Goal: Information Seeking & Learning: Learn about a topic

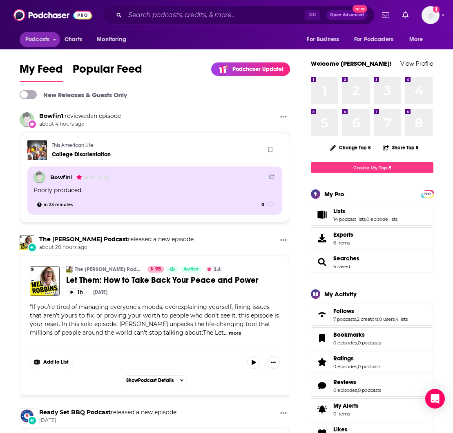
click at [42, 40] on span "Podcasts" at bounding box center [37, 39] width 24 height 11
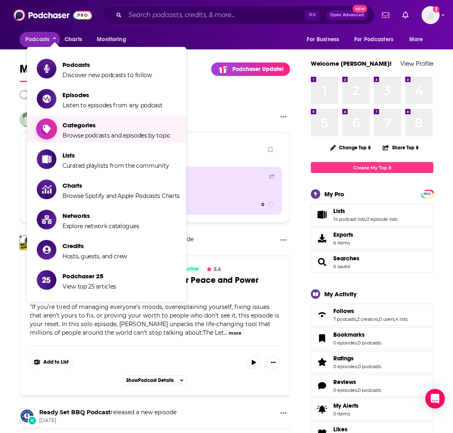
click at [75, 128] on span "Categories" at bounding box center [116, 125] width 108 height 8
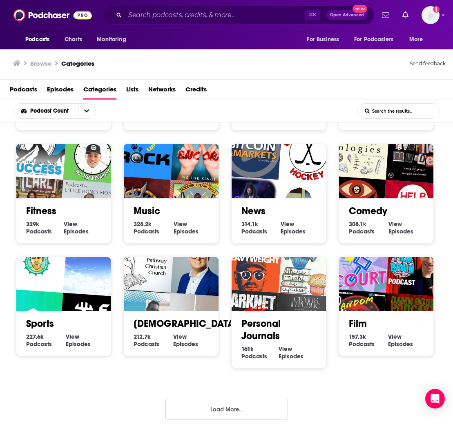
scroll to position [1, 0]
click at [218, 406] on button "Load More..." at bounding box center [226, 409] width 122 height 22
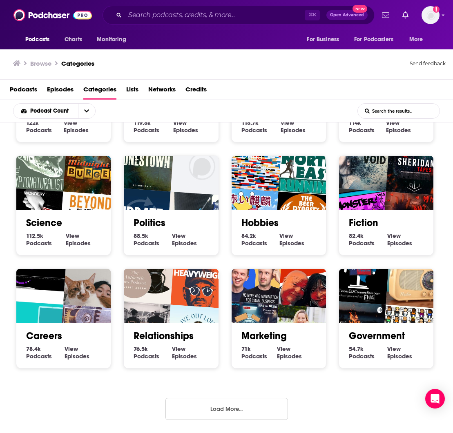
scroll to position [667, 0]
click at [214, 409] on button "Load More..." at bounding box center [226, 409] width 122 height 22
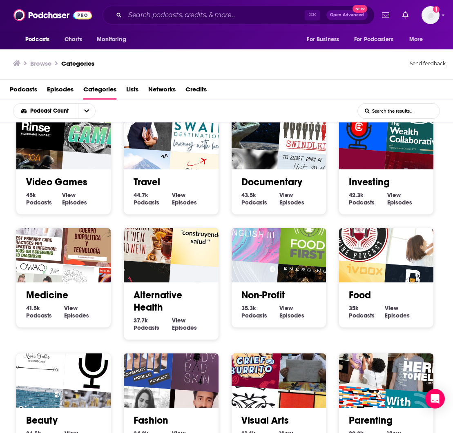
scroll to position [1050, 0]
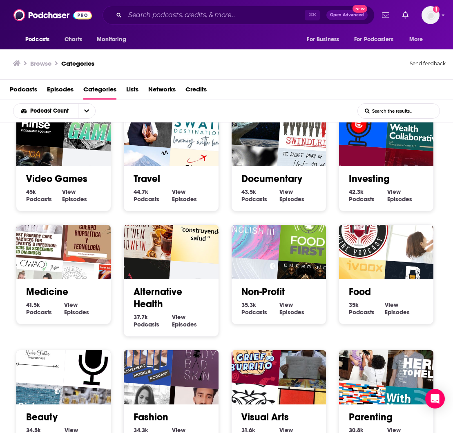
click at [356, 282] on div "Food 35k Food Podcasts View Food Episodes" at bounding box center [385, 298] width 81 height 38
click at [356, 296] on link "Food" at bounding box center [360, 292] width 22 height 12
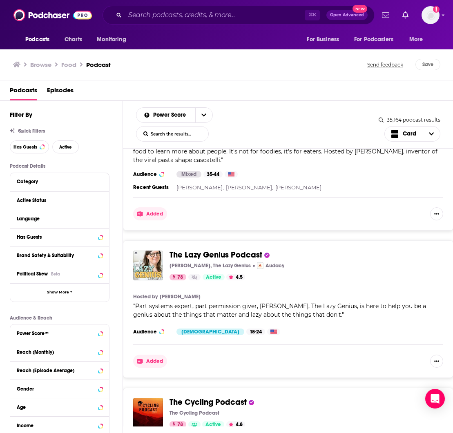
scroll to position [985, 0]
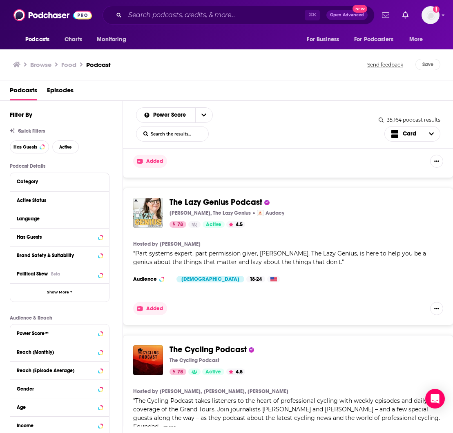
click at [207, 203] on span "The Lazy Genius Podcast" at bounding box center [215, 202] width 93 height 10
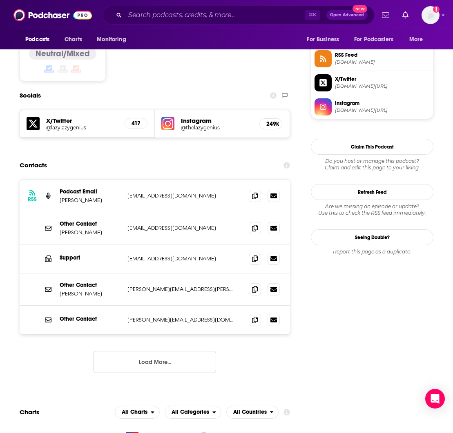
scroll to position [668, 0]
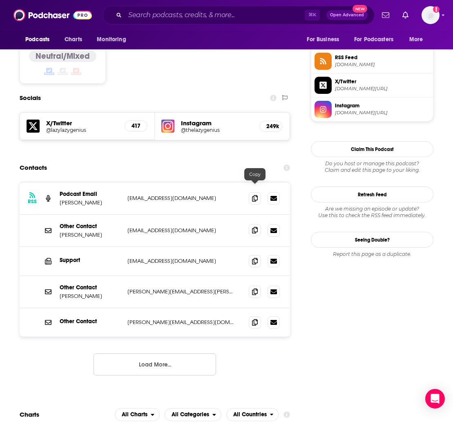
click at [255, 227] on icon at bounding box center [255, 230] width 6 height 7
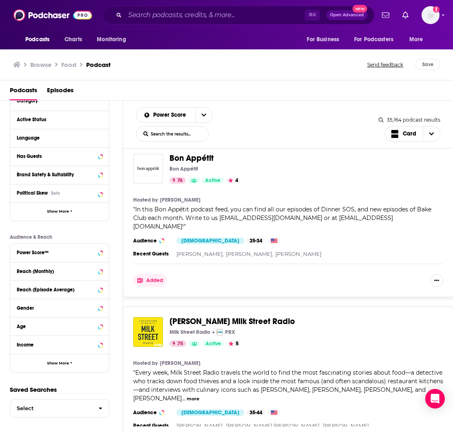
scroll to position [1816, 0]
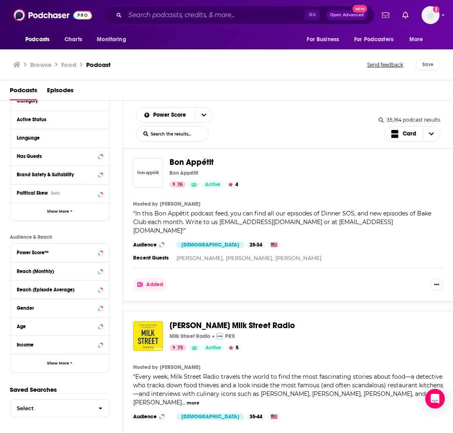
click at [328, 223] on span "In this Bon Appétit podcast feed, you can find all our episodes of Dinner SOS, …" at bounding box center [282, 222] width 298 height 24
drag, startPoint x: 391, startPoint y: 222, endPoint x: 218, endPoint y: 222, distance: 172.3
click at [218, 222] on span "In this Bon Appétit podcast feed, you can find all our episodes of Dinner SOS, …" at bounding box center [282, 222] width 298 height 24
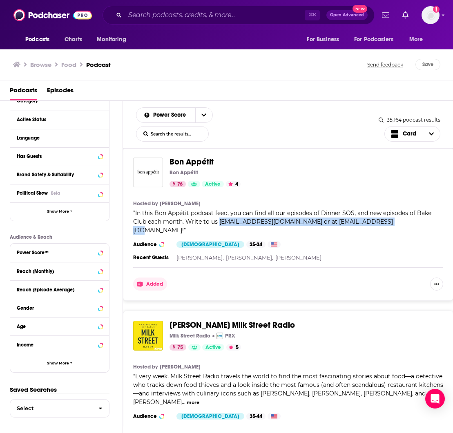
copy span "[EMAIL_ADDRESS][DOMAIN_NAME] or at [EMAIL_ADDRESS][DOMAIN_NAME]"
click at [202, 161] on span "Bon Appétit" at bounding box center [191, 162] width 44 height 10
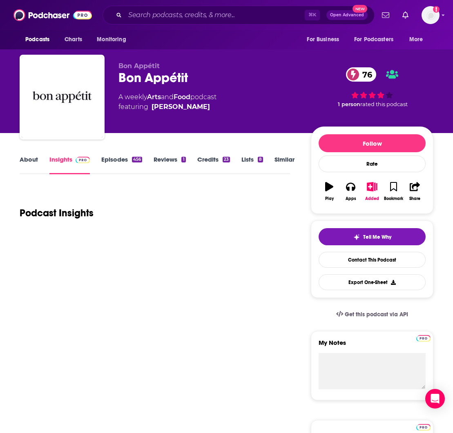
click at [62, 158] on link "Insights" at bounding box center [69, 165] width 40 height 19
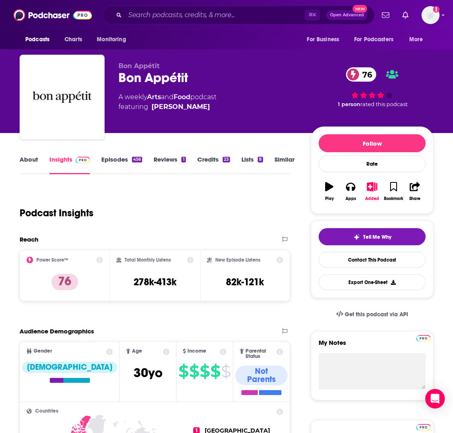
click at [65, 160] on link "Insights" at bounding box center [69, 165] width 40 height 19
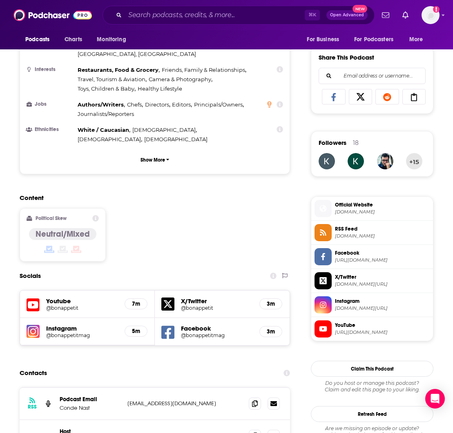
scroll to position [634, 0]
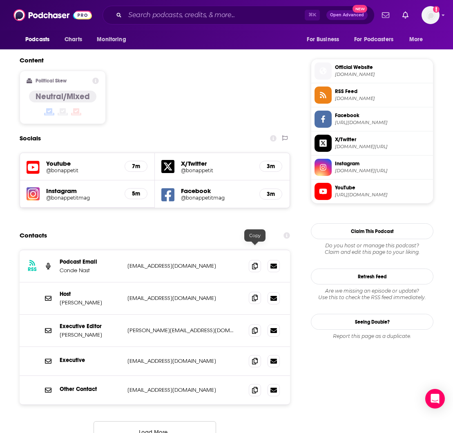
click at [253, 295] on icon at bounding box center [255, 298] width 6 height 7
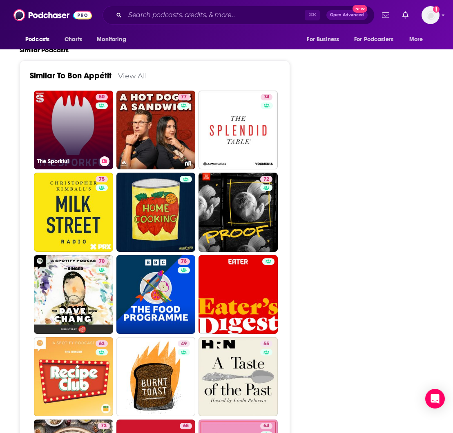
scroll to position [1876, 1]
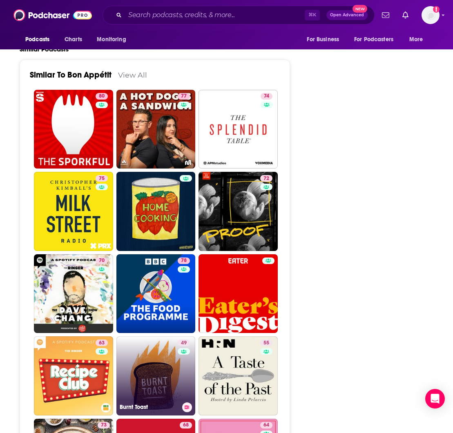
click at [142, 336] on link "49 Burnt Toast" at bounding box center [155, 375] width 79 height 79
type input "[URL][DOMAIN_NAME]"
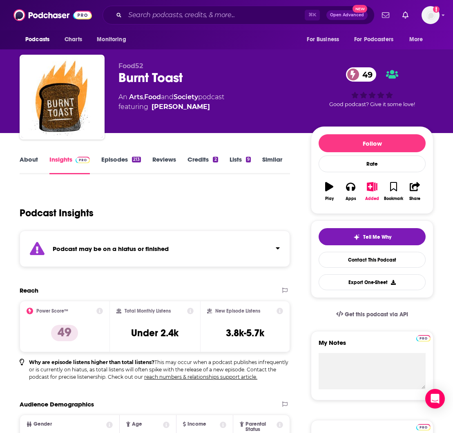
scroll to position [0, 2]
click at [116, 160] on link "Episodes 213" at bounding box center [121, 165] width 40 height 19
type input "[URL][DOMAIN_NAME]"
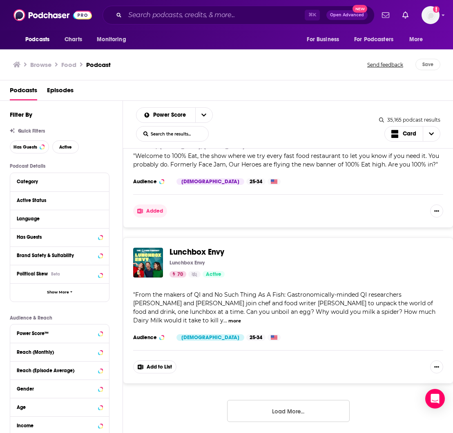
click at [272, 400] on button "Load More..." at bounding box center [288, 411] width 122 height 22
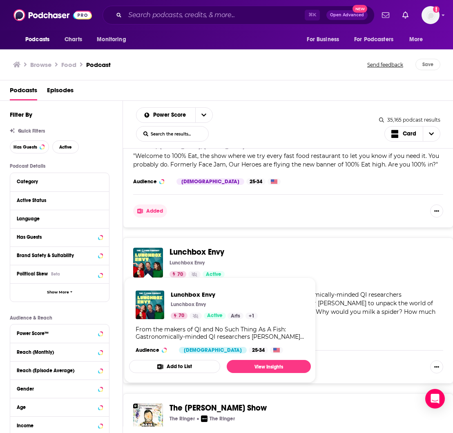
click at [145, 255] on img "Lunchbox Envy" at bounding box center [148, 263] width 30 height 30
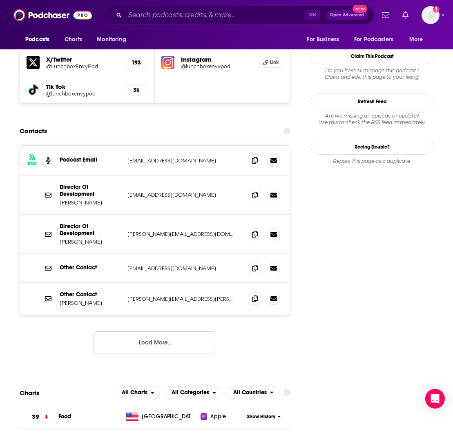
scroll to position [695, 0]
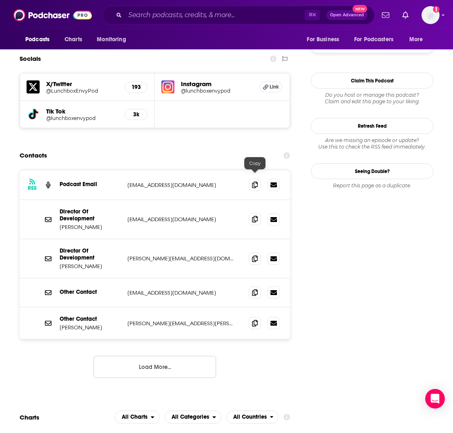
click at [254, 216] on icon at bounding box center [255, 219] width 6 height 7
click at [274, 182] on icon at bounding box center [273, 184] width 7 height 5
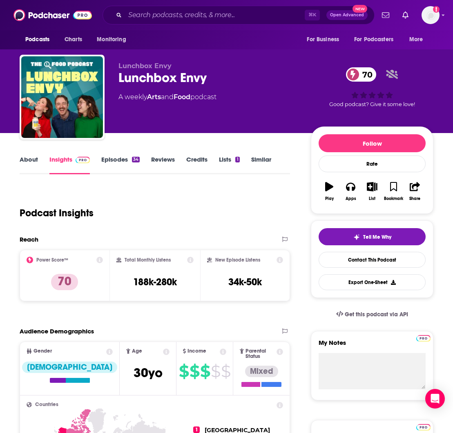
scroll to position [0, 0]
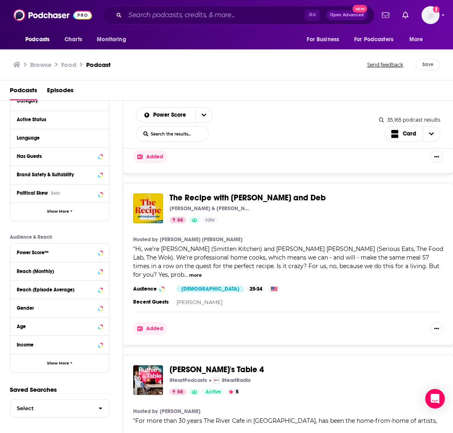
scroll to position [5116, 0]
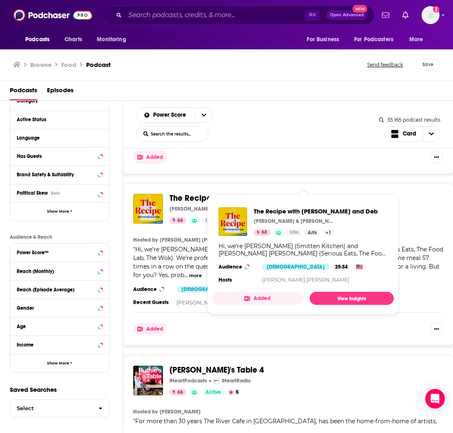
click at [186, 193] on span "The Recipe with [PERSON_NAME] and Deb" at bounding box center [247, 198] width 156 height 10
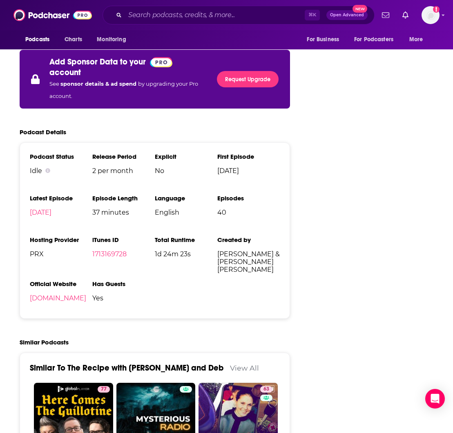
scroll to position [1365, 1]
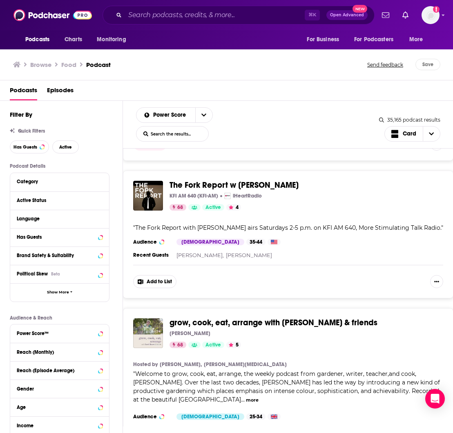
scroll to position [5846, 0]
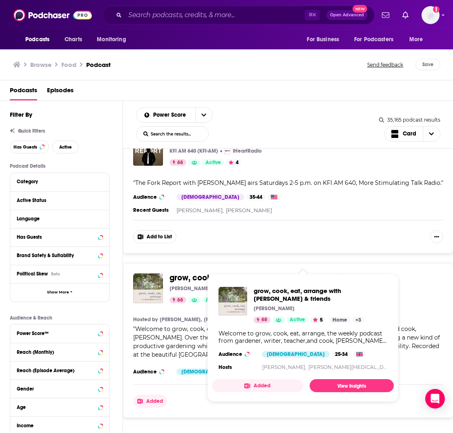
click at [196, 273] on span "grow, cook, eat, arrange with [PERSON_NAME] & friends" at bounding box center [273, 278] width 208 height 10
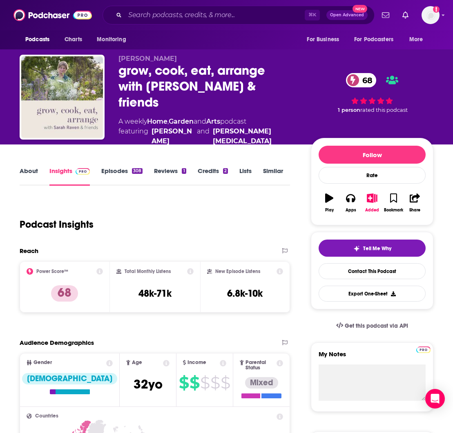
click at [114, 167] on link "Episodes 308" at bounding box center [121, 176] width 41 height 19
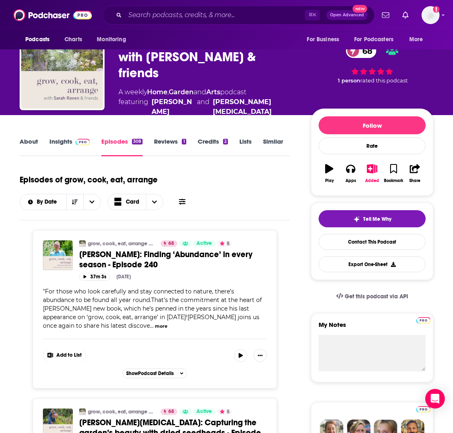
scroll to position [26, 0]
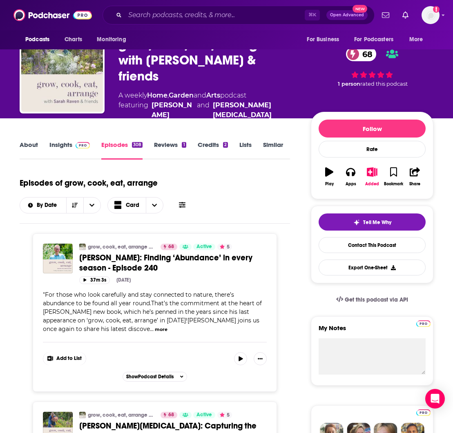
click at [64, 141] on link "Insights" at bounding box center [69, 150] width 40 height 19
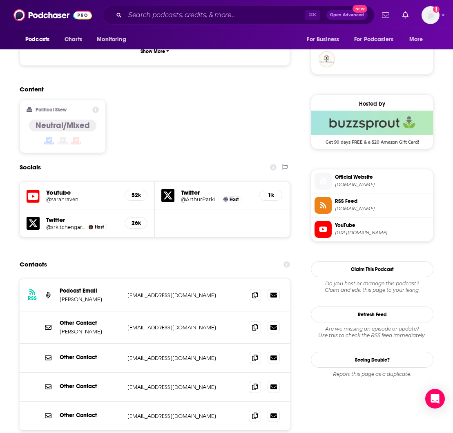
scroll to position [610, 0]
click at [256, 291] on icon at bounding box center [255, 294] width 6 height 7
click at [273, 325] on icon at bounding box center [273, 327] width 7 height 5
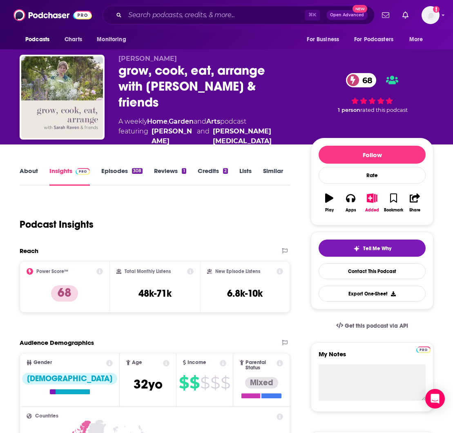
scroll to position [0, 0]
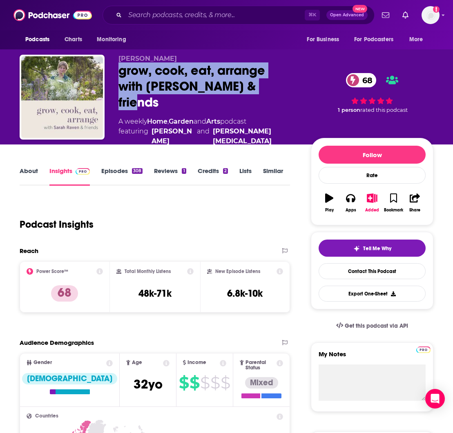
drag, startPoint x: 118, startPoint y: 78, endPoint x: 244, endPoint y: 98, distance: 127.4
click at [244, 98] on div "grow, cook, eat, arrange with [PERSON_NAME] & friends 68" at bounding box center [207, 86] width 179 height 48
drag, startPoint x: 250, startPoint y: 97, endPoint x: 112, endPoint y: 80, distance: 138.7
click at [112, 80] on div "[PERSON_NAME] grow, cook, eat, arrange with [PERSON_NAME] & friends 68 A weekly…" at bounding box center [226, 105] width 413 height 100
copy h2 "grow, cook, eat, arrange with [PERSON_NAME] & friends"
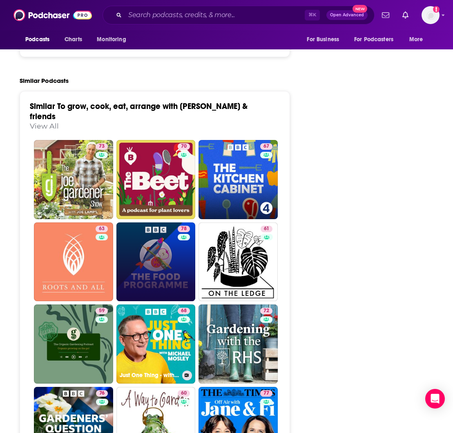
scroll to position [1712, 0]
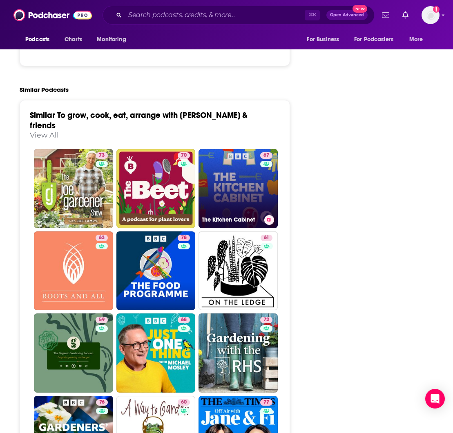
click at [232, 149] on link "67 The Kitchen Cabinet" at bounding box center [237, 188] width 79 height 79
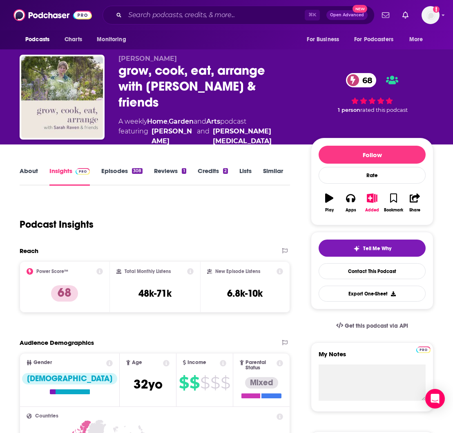
type input "[URL][DOMAIN_NAME]"
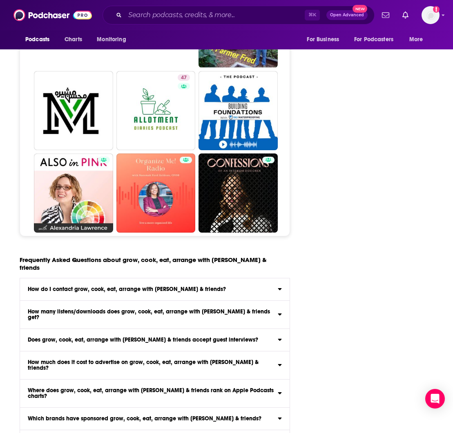
scroll to position [3440, 0]
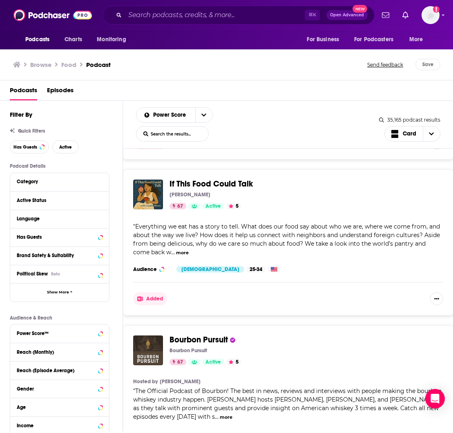
scroll to position [7018, 0]
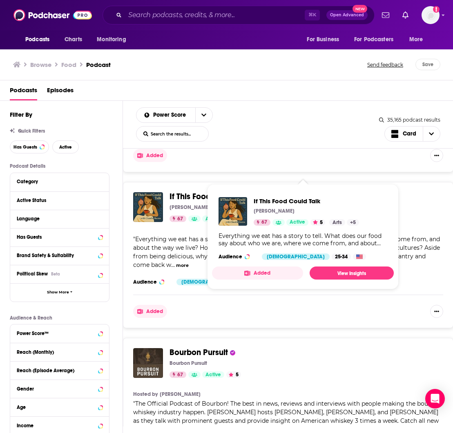
click at [182, 191] on span "If This Food Could Talk" at bounding box center [210, 196] width 83 height 10
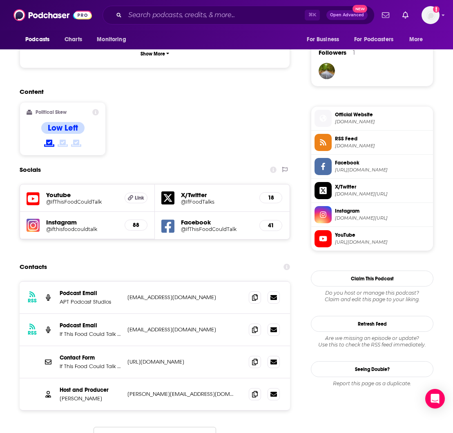
scroll to position [587, 0]
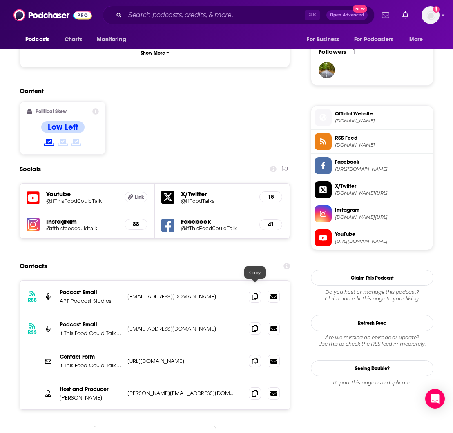
click at [255, 325] on icon at bounding box center [255, 328] width 6 height 7
click at [274, 390] on icon at bounding box center [273, 393] width 7 height 7
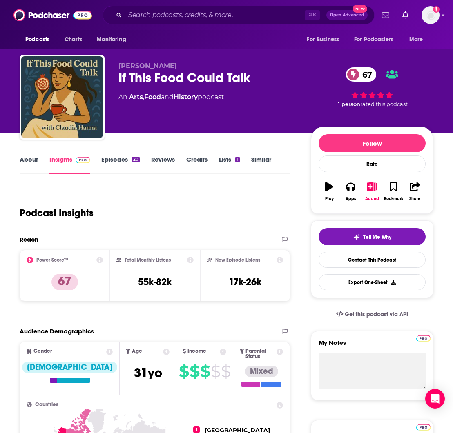
scroll to position [0, 0]
drag, startPoint x: 122, startPoint y: 77, endPoint x: 249, endPoint y: 81, distance: 126.6
click at [237, 77] on div "If This Food Could Talk 67" at bounding box center [207, 78] width 179 height 16
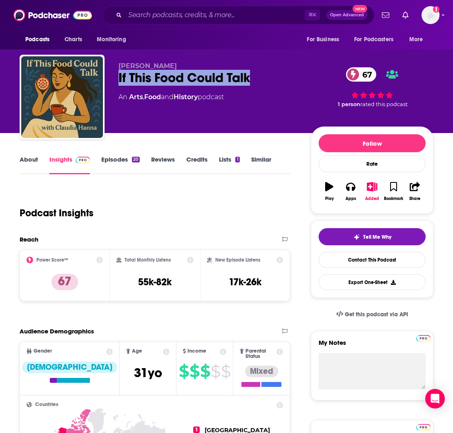
drag, startPoint x: 254, startPoint y: 80, endPoint x: 115, endPoint y: 77, distance: 139.2
click at [115, 77] on div "[PERSON_NAME] If This Food Could Talk 67 An Arts , Food and History podcast 67 …" at bounding box center [226, 99] width 413 height 88
copy h2 "If This Food Could Talk"
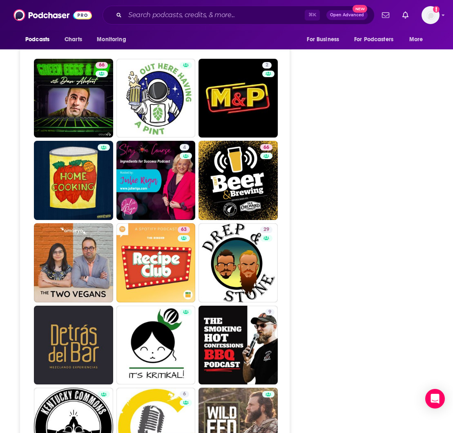
scroll to position [3010, 0]
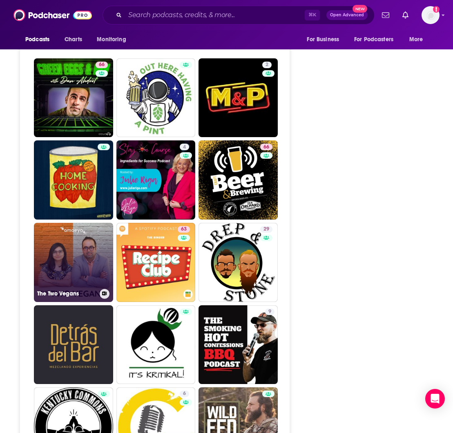
click at [61, 223] on link "The Two Vegans" at bounding box center [73, 262] width 79 height 79
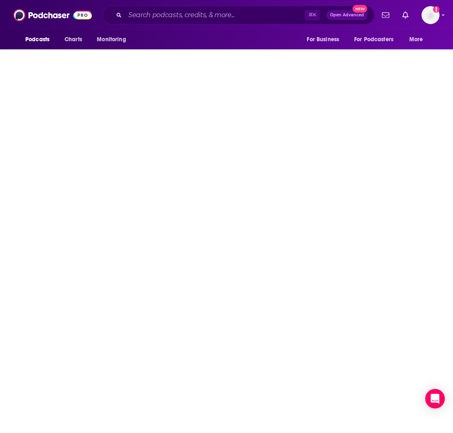
type input "[URL][DOMAIN_NAME]"
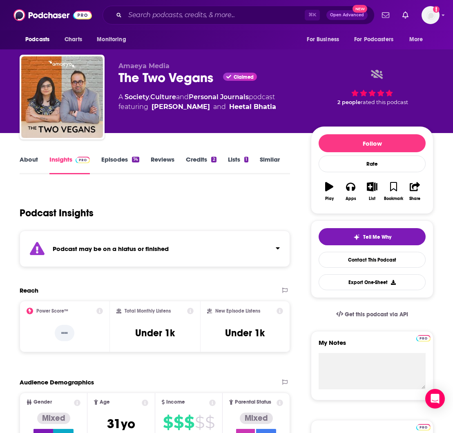
click at [117, 159] on link "Episodes 74" at bounding box center [120, 165] width 38 height 19
type input "[URL][DOMAIN_NAME]"
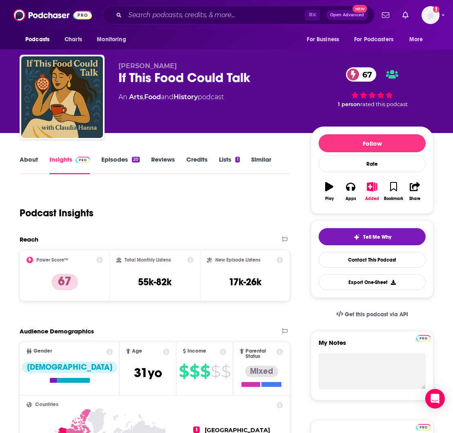
click at [21, 159] on link "About" at bounding box center [29, 165] width 18 height 19
click at [41, 40] on span "Podcasts" at bounding box center [37, 39] width 24 height 11
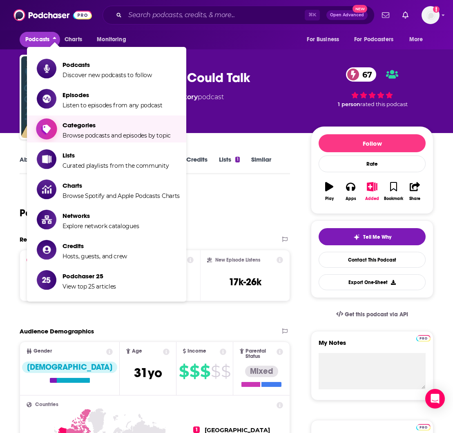
click at [84, 129] on span "Categories" at bounding box center [116, 125] width 108 height 8
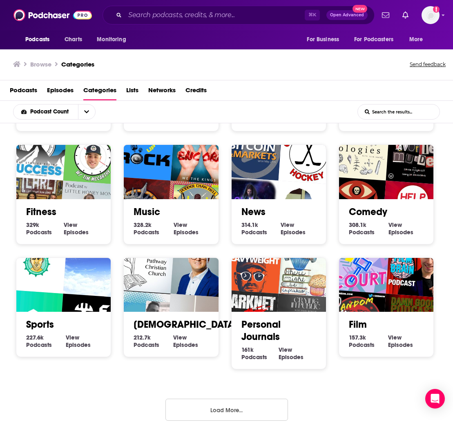
scroll to position [215, 0]
click at [223, 407] on button "Load More..." at bounding box center [226, 410] width 122 height 22
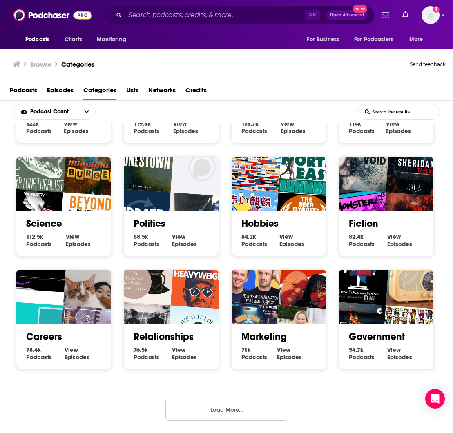
scroll to position [667, 0]
click at [220, 409] on button "Load More..." at bounding box center [226, 410] width 122 height 22
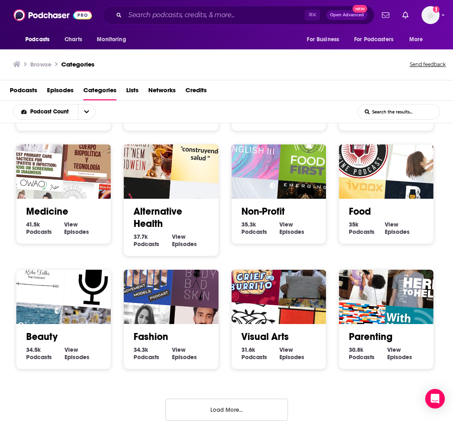
scroll to position [1131, 0]
click at [220, 409] on button "Load More..." at bounding box center [226, 410] width 122 height 22
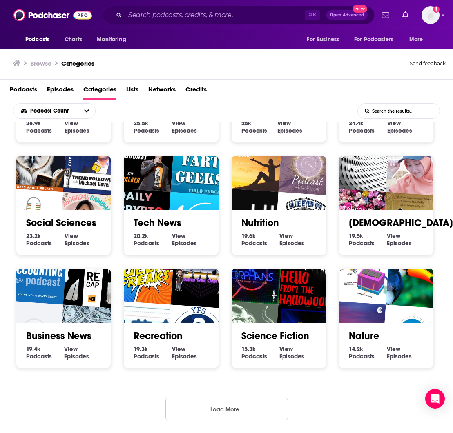
scroll to position [1, 0]
click at [220, 409] on button "Load More..." at bounding box center [226, 409] width 122 height 22
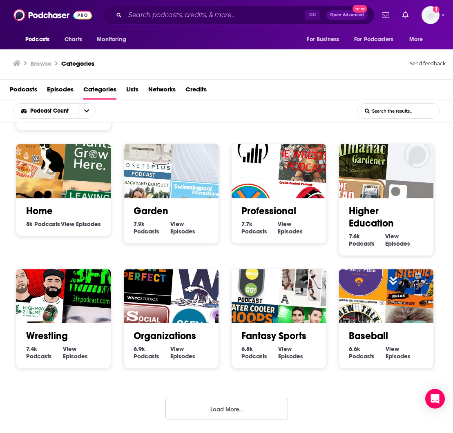
scroll to position [2059, 0]
click at [218, 411] on button "Load More..." at bounding box center [226, 409] width 122 height 22
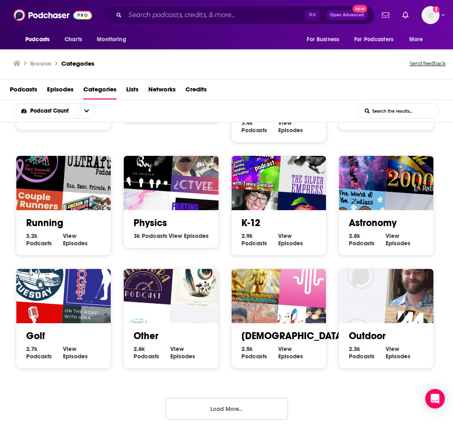
scroll to position [2524, 0]
click at [215, 410] on button "Load More..." at bounding box center [226, 409] width 122 height 22
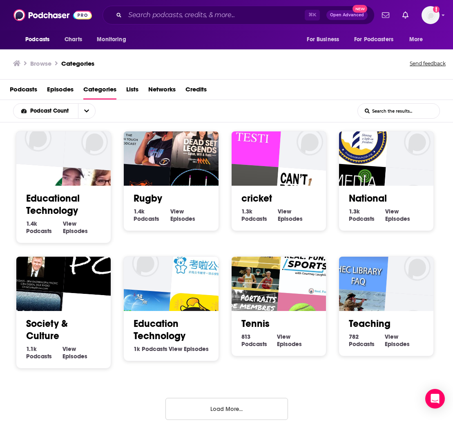
scroll to position [3012, 0]
click at [214, 411] on button "Load More..." at bounding box center [226, 409] width 122 height 22
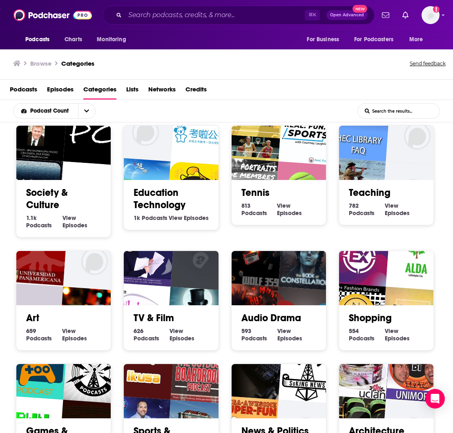
scroll to position [3144, 0]
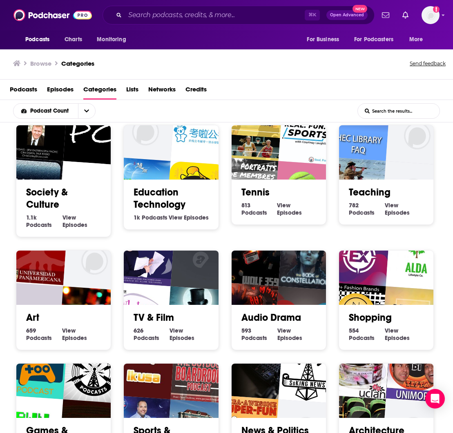
click at [57, 198] on link "Society & Culture" at bounding box center [47, 198] width 42 height 24
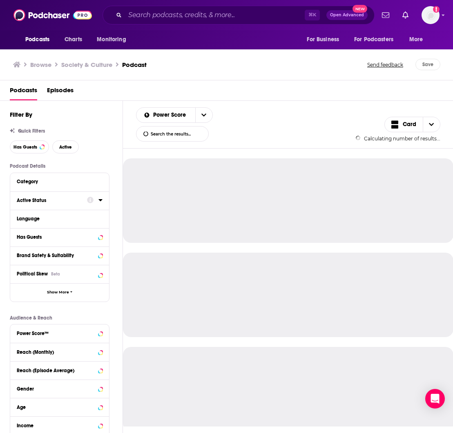
click at [57, 199] on div "Active Status" at bounding box center [49, 201] width 65 height 6
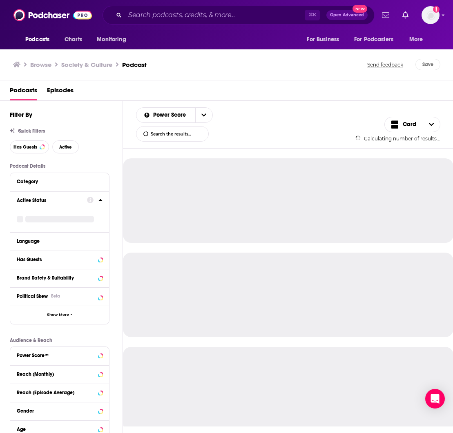
drag, startPoint x: 57, startPoint y: 199, endPoint x: 52, endPoint y: 221, distance: 22.5
click at [57, 199] on div "Active Status" at bounding box center [49, 201] width 65 height 6
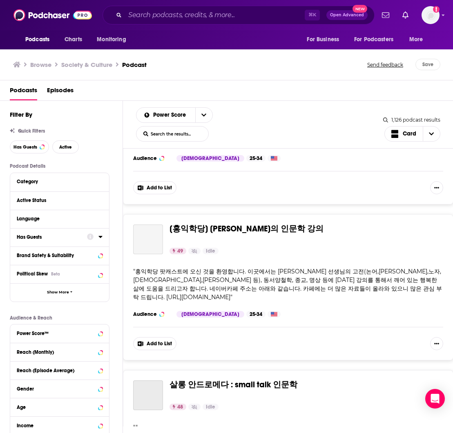
scroll to position [1212, 0]
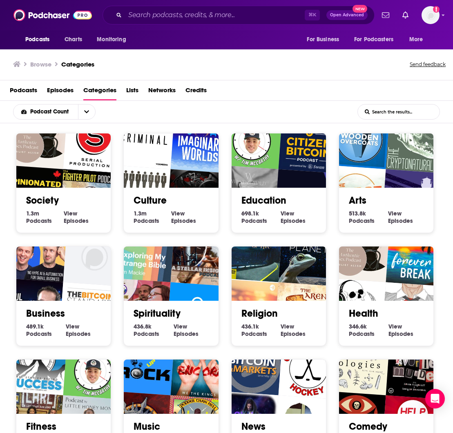
click at [149, 198] on link "Culture" at bounding box center [149, 200] width 33 height 12
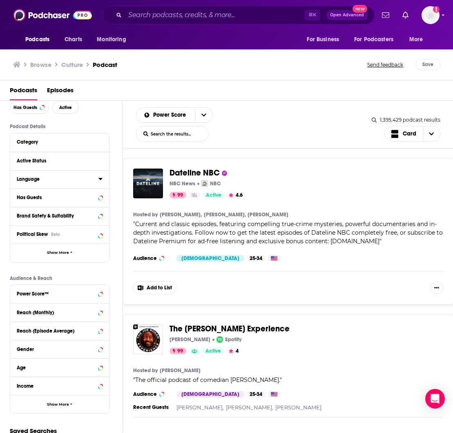
scroll to position [41, 0]
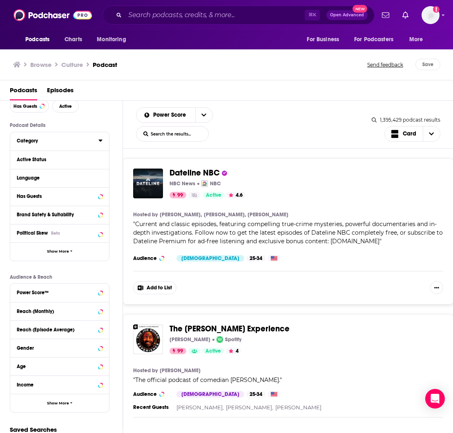
click at [31, 140] on div "Category" at bounding box center [55, 141] width 76 height 6
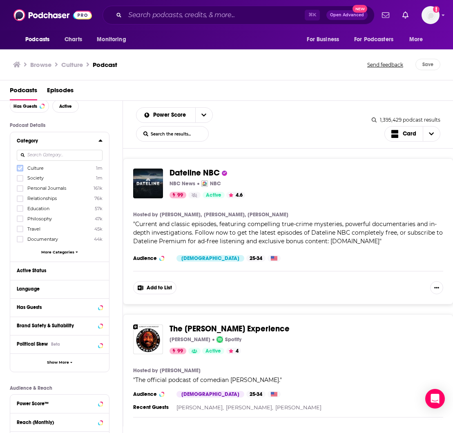
click at [22, 166] on icon at bounding box center [20, 168] width 5 height 5
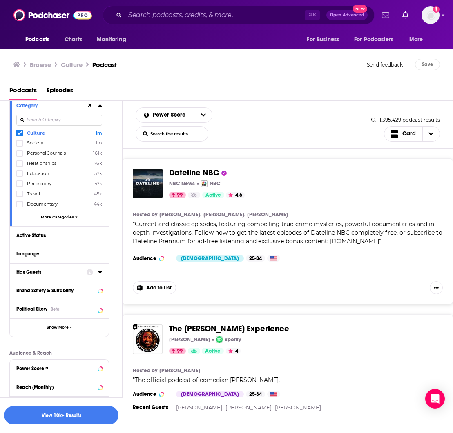
scroll to position [76, 0]
click at [67, 216] on span "More Categories" at bounding box center [57, 217] width 33 height 4
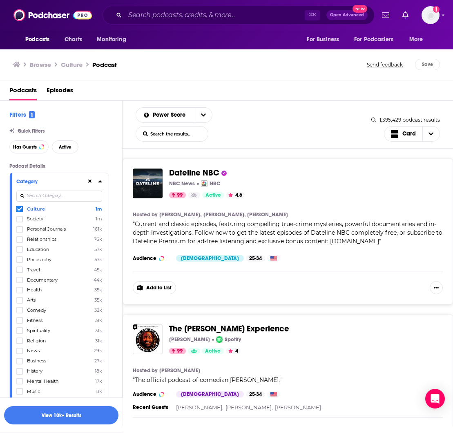
scroll to position [0, 0]
click at [43, 193] on input at bounding box center [59, 196] width 86 height 11
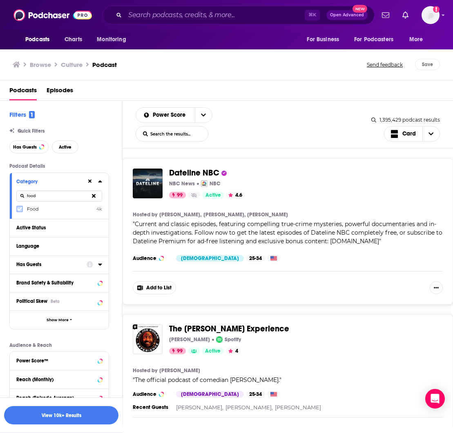
type input "food"
click at [19, 208] on icon at bounding box center [19, 209] width 5 height 5
click at [64, 413] on button "View 10k+ Results" at bounding box center [61, 415] width 114 height 18
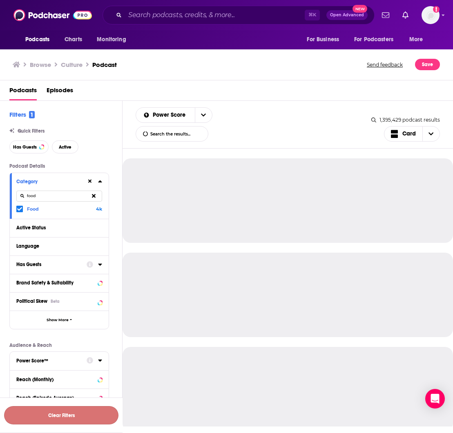
scroll to position [0, 0]
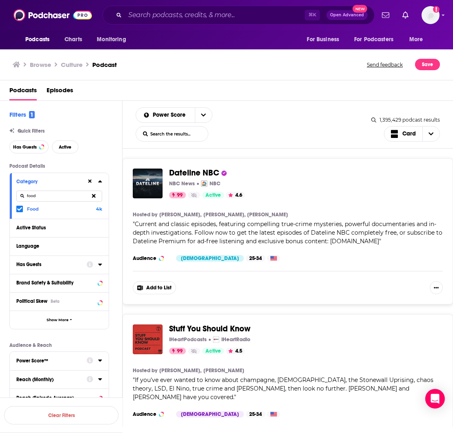
click at [385, 342] on div "iHeartPodcasts iHeartRadio" at bounding box center [302, 339] width 267 height 7
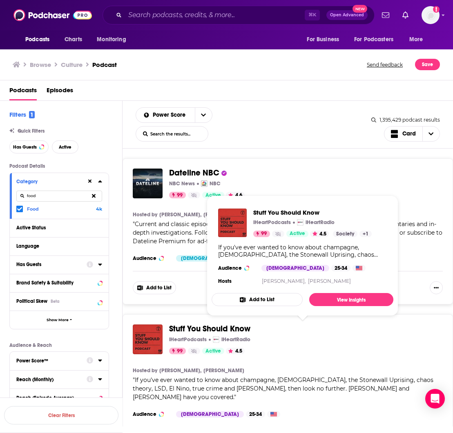
click at [187, 328] on span "Stuff You Should Know" at bounding box center [209, 329] width 81 height 10
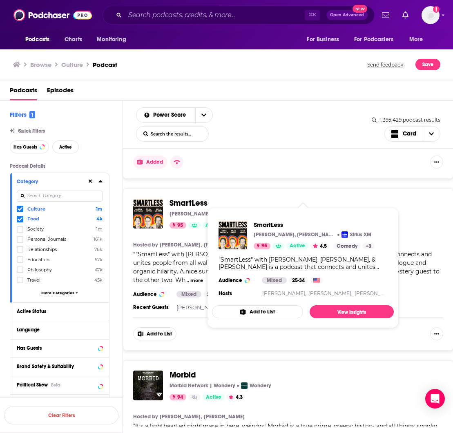
scroll to position [1759, 0]
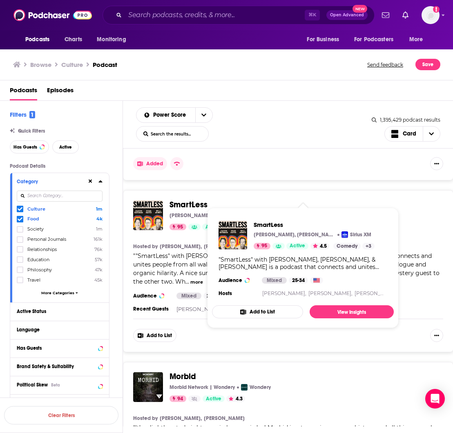
click at [183, 200] on span "SmartLess" at bounding box center [188, 205] width 38 height 10
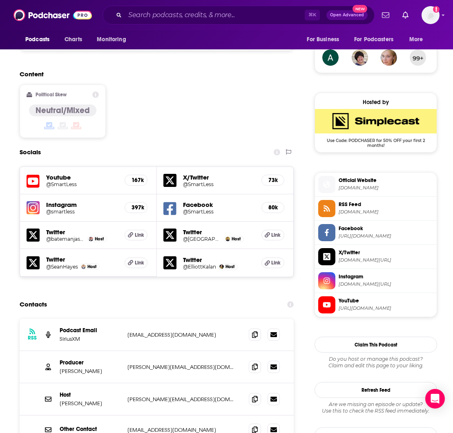
scroll to position [601, 1]
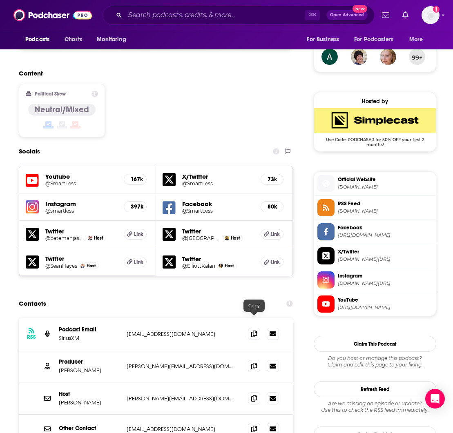
drag, startPoint x: 253, startPoint y: 318, endPoint x: 260, endPoint y: 327, distance: 10.5
click at [253, 363] on icon at bounding box center [254, 366] width 6 height 7
click at [273, 396] on icon at bounding box center [272, 398] width 7 height 5
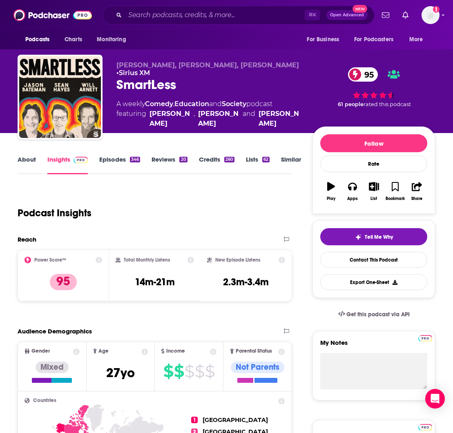
scroll to position [0, 2]
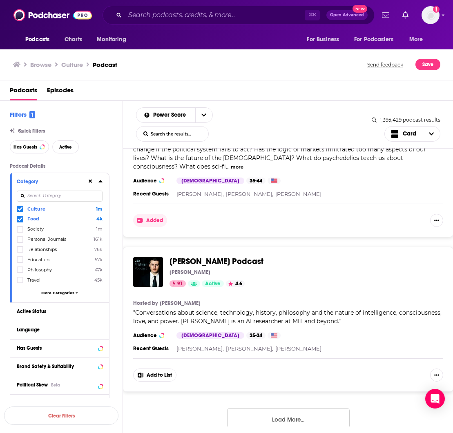
scroll to position [3842, 0]
click at [20, 208] on icon at bounding box center [20, 209] width 5 height 5
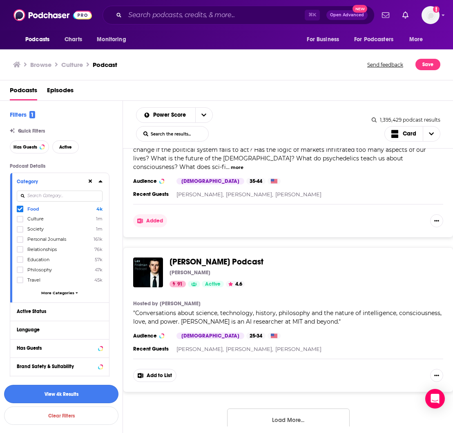
click at [49, 392] on button "View 4k Results" at bounding box center [61, 394] width 114 height 18
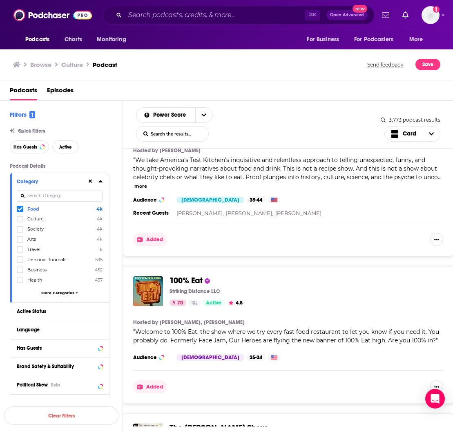
scroll to position [687, 0]
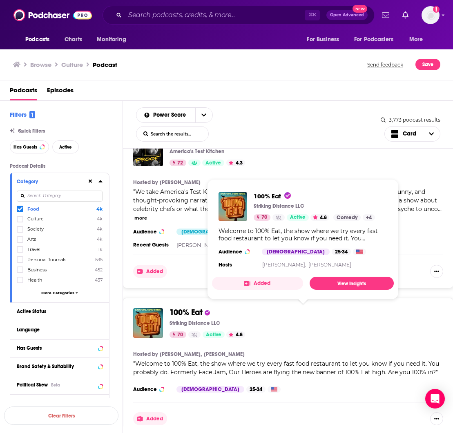
click at [173, 310] on span "100% Eat" at bounding box center [185, 312] width 33 height 10
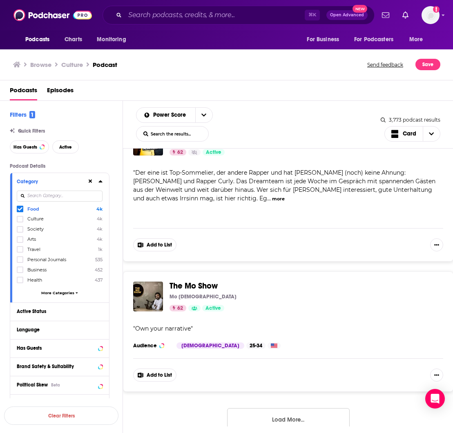
scroll to position [3695, 0]
click at [273, 409] on button "Load More..." at bounding box center [288, 420] width 122 height 22
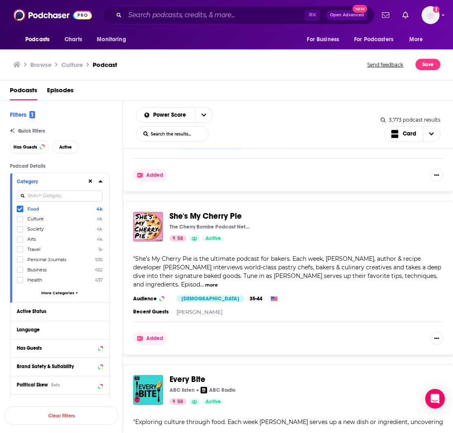
scroll to position [6873, 0]
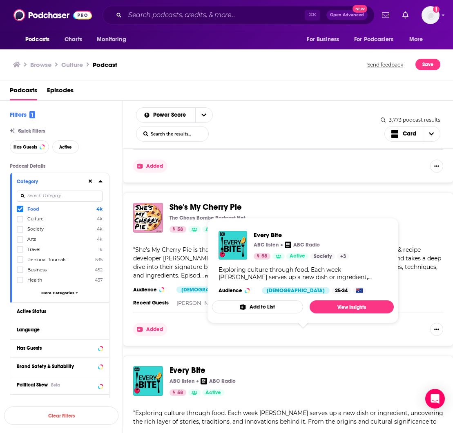
click at [196, 365] on span "Every Bite" at bounding box center [187, 370] width 36 height 10
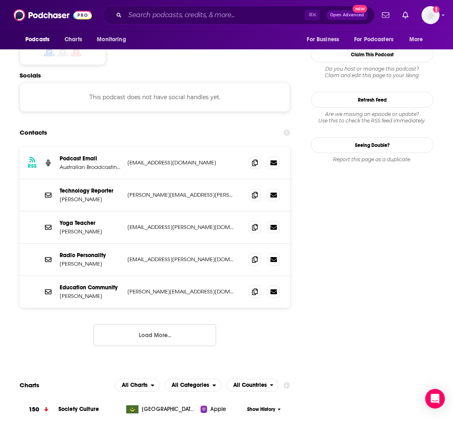
scroll to position [648, 0]
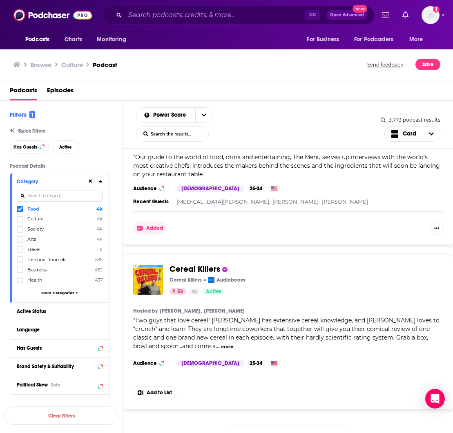
click at [292, 426] on button "Load More..." at bounding box center [288, 437] width 122 height 22
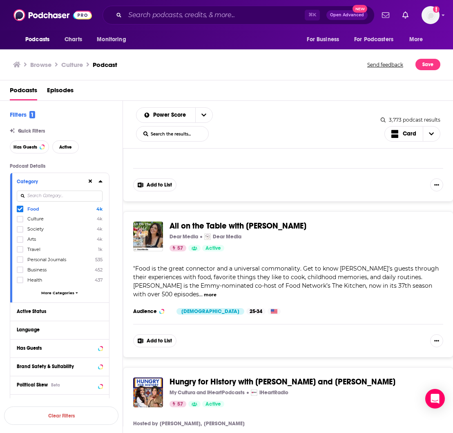
scroll to position [8457, 0]
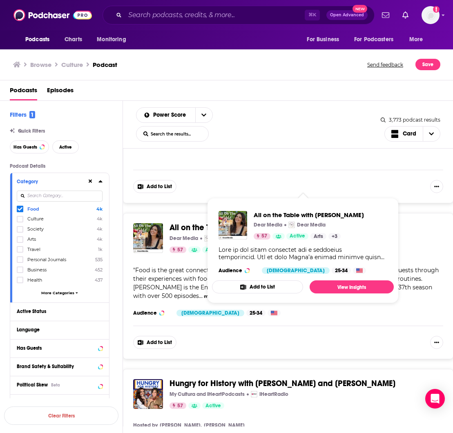
click at [267, 222] on span "All on the Table with Katie Lee Biegel" at bounding box center [237, 227] width 137 height 10
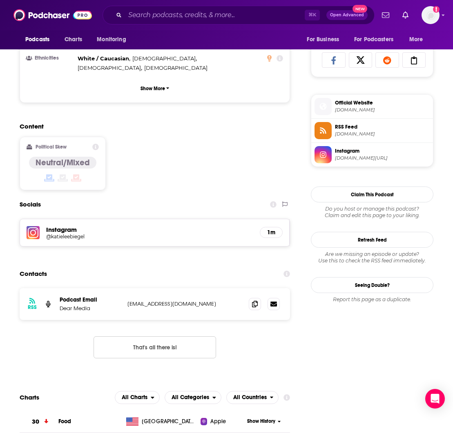
scroll to position [536, 0]
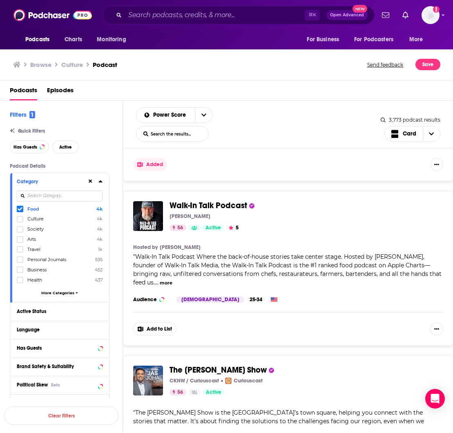
scroll to position [9095, 0]
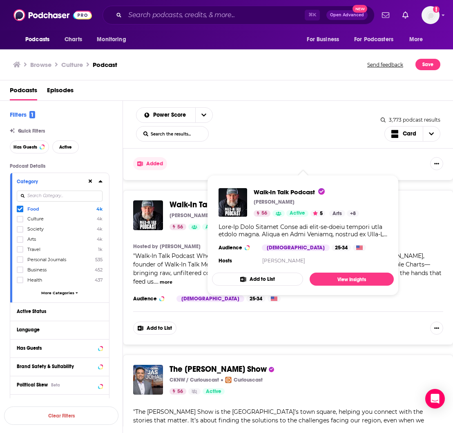
click at [196, 200] on span "Walk-In Talk Podcast" at bounding box center [208, 205] width 78 height 10
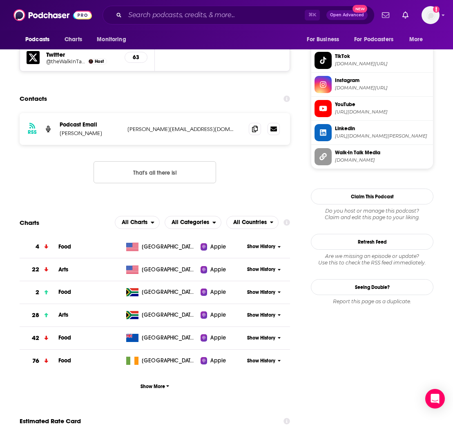
scroll to position [816, 0]
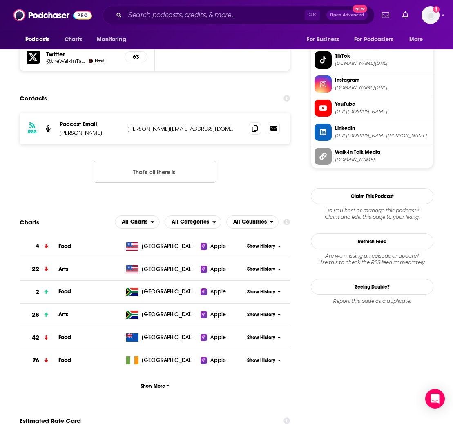
click at [275, 126] on icon at bounding box center [273, 128] width 7 height 5
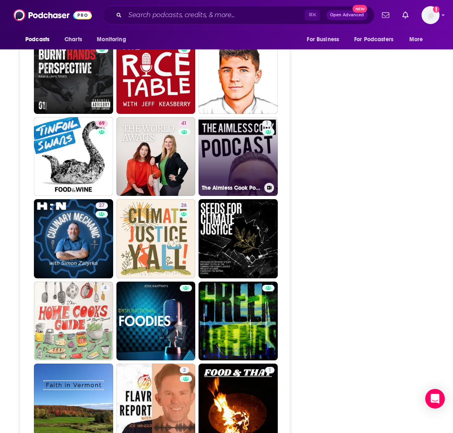
scroll to position [1806, 0]
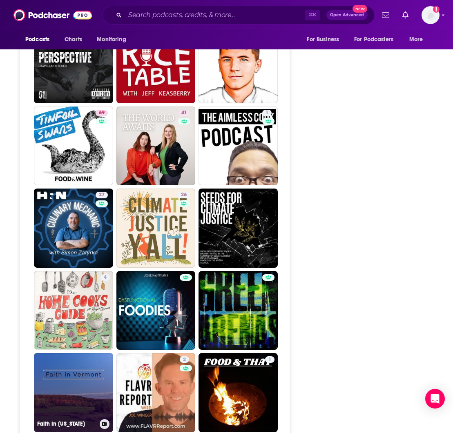
click at [67, 353] on link "Faith in Vermont" at bounding box center [73, 392] width 79 height 79
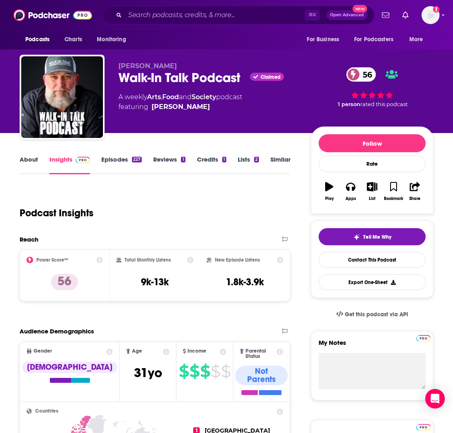
type input "https://www.podchaser.com/podcasts/walk-in-talk-podcast-4929502"
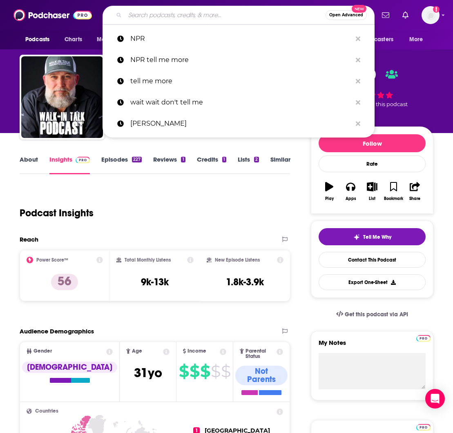
click at [185, 17] on input "Search podcasts, credits, & more..." at bounding box center [225, 15] width 200 height 13
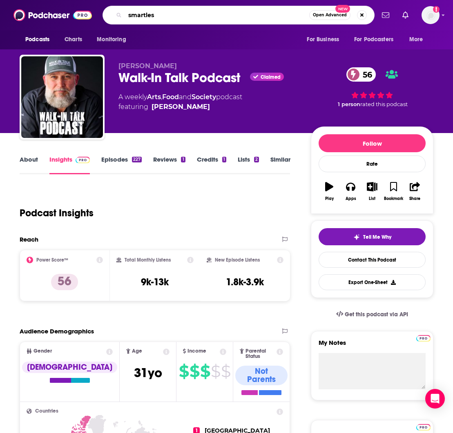
type input "smartless"
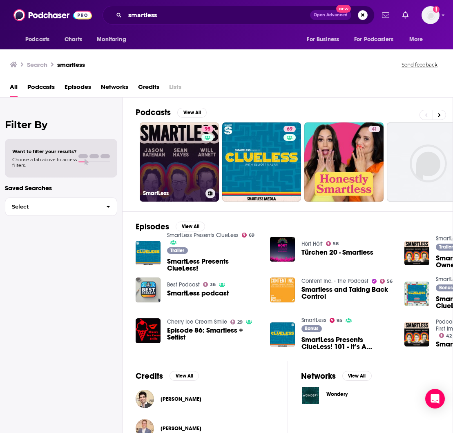
click at [190, 158] on link "95 SmartLess" at bounding box center [179, 161] width 79 height 79
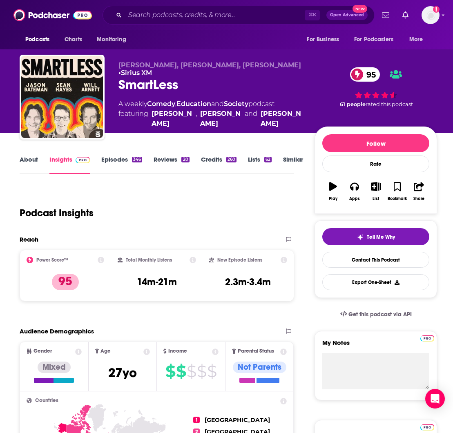
scroll to position [691, 0]
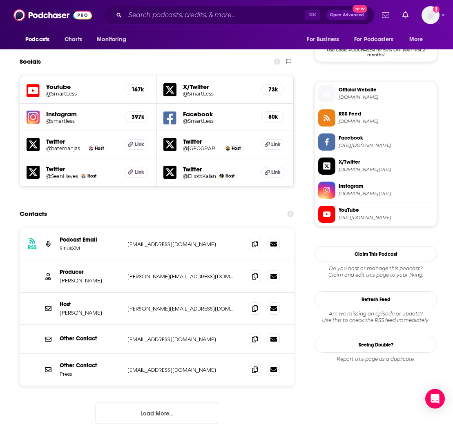
click at [151, 402] on button "Load More..." at bounding box center [157, 413] width 122 height 22
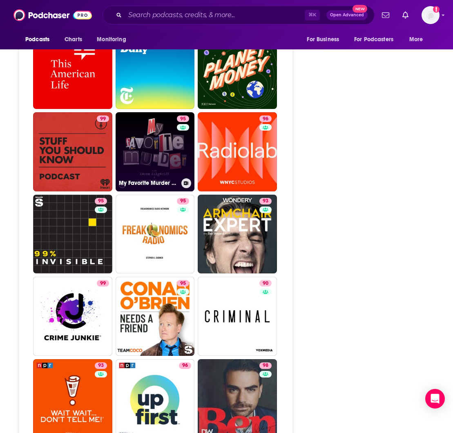
scroll to position [2234, 1]
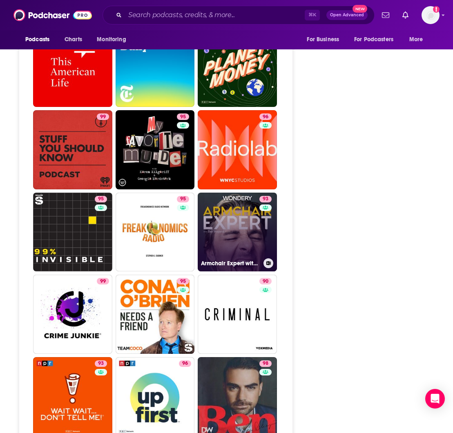
click at [219, 193] on link "93 Armchair Expert with Dax Shepard" at bounding box center [237, 232] width 79 height 79
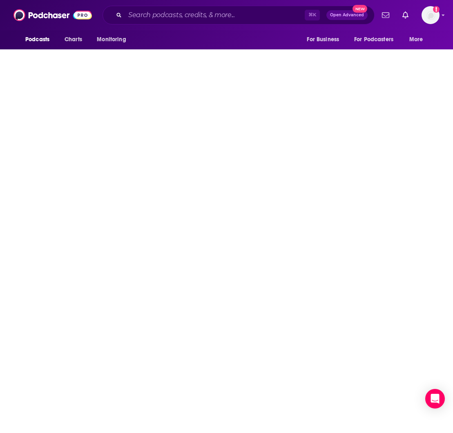
type input "https://www.podchaser.com/podcasts/armchair-expert-with-dax-shepa-620093"
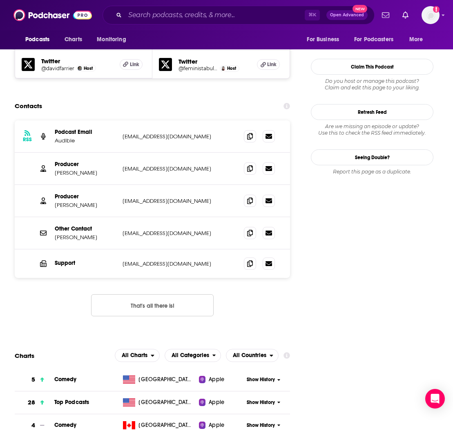
scroll to position [742, 5]
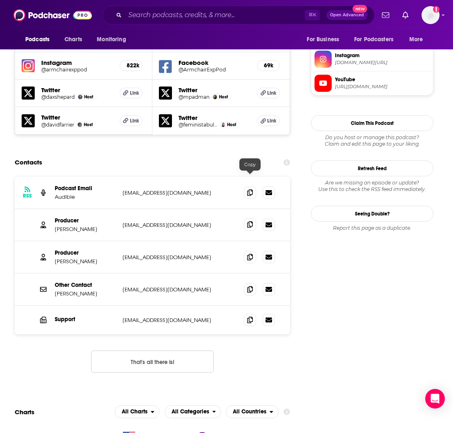
click at [249, 221] on icon at bounding box center [250, 224] width 6 height 7
click at [249, 286] on icon at bounding box center [250, 289] width 6 height 7
click at [147, 16] on input "Search podcasts, credits, & more..." at bounding box center [215, 15] width 180 height 13
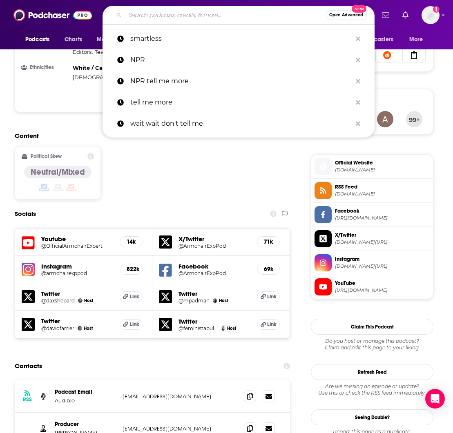
scroll to position [537, 5]
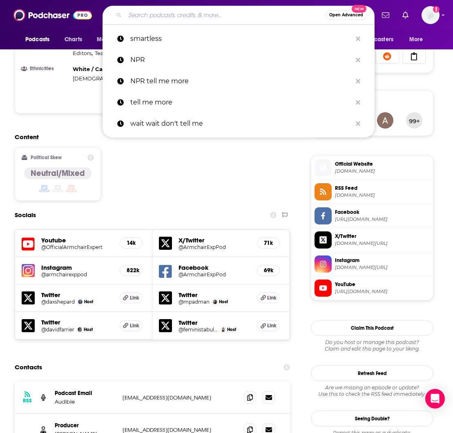
paste input "Things You Missed in History Class Podcast -"
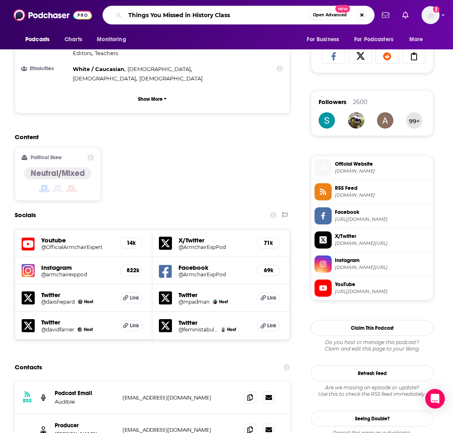
type input "Things You Missed in History Class"
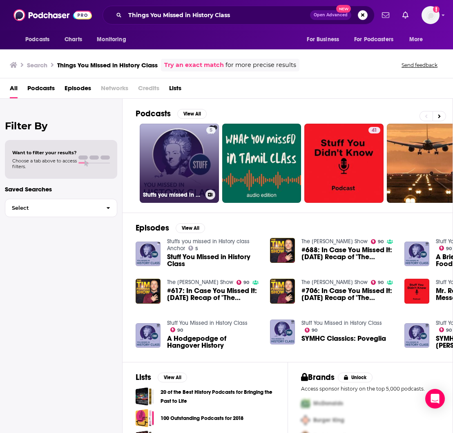
click at [177, 158] on link "5 Stuffs you missed in History class Anchor" at bounding box center [179, 163] width 79 height 79
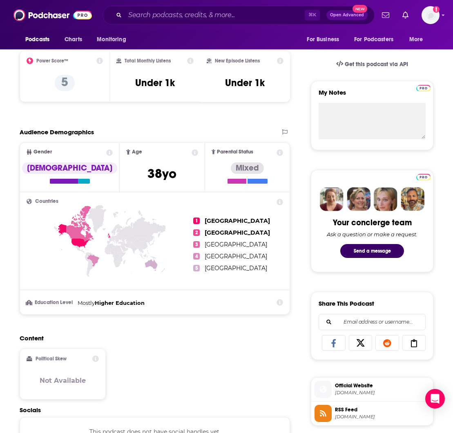
scroll to position [250, 0]
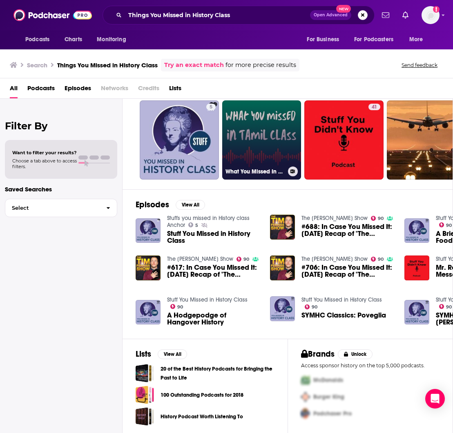
scroll to position [23, 0]
click at [172, 310] on span "Stuff You Missed in History Class 90" at bounding box center [213, 303] width 93 height 14
click at [145, 303] on img "A Hodgepodge of Hangover History" at bounding box center [148, 312] width 25 height 25
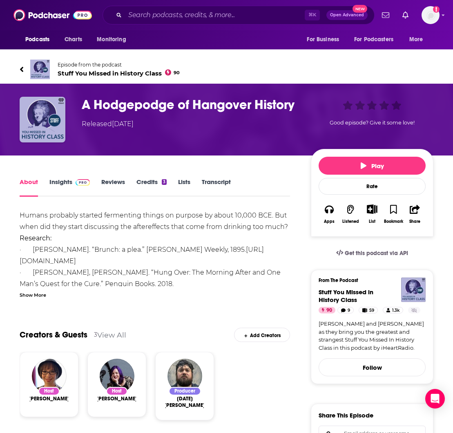
click at [58, 181] on link "Insights" at bounding box center [69, 187] width 40 height 19
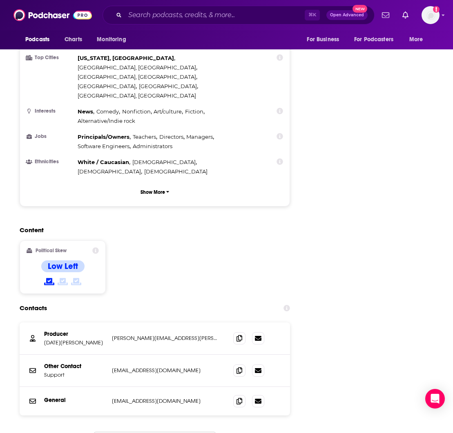
scroll to position [819, 0]
